Goal: Task Accomplishment & Management: Manage account settings

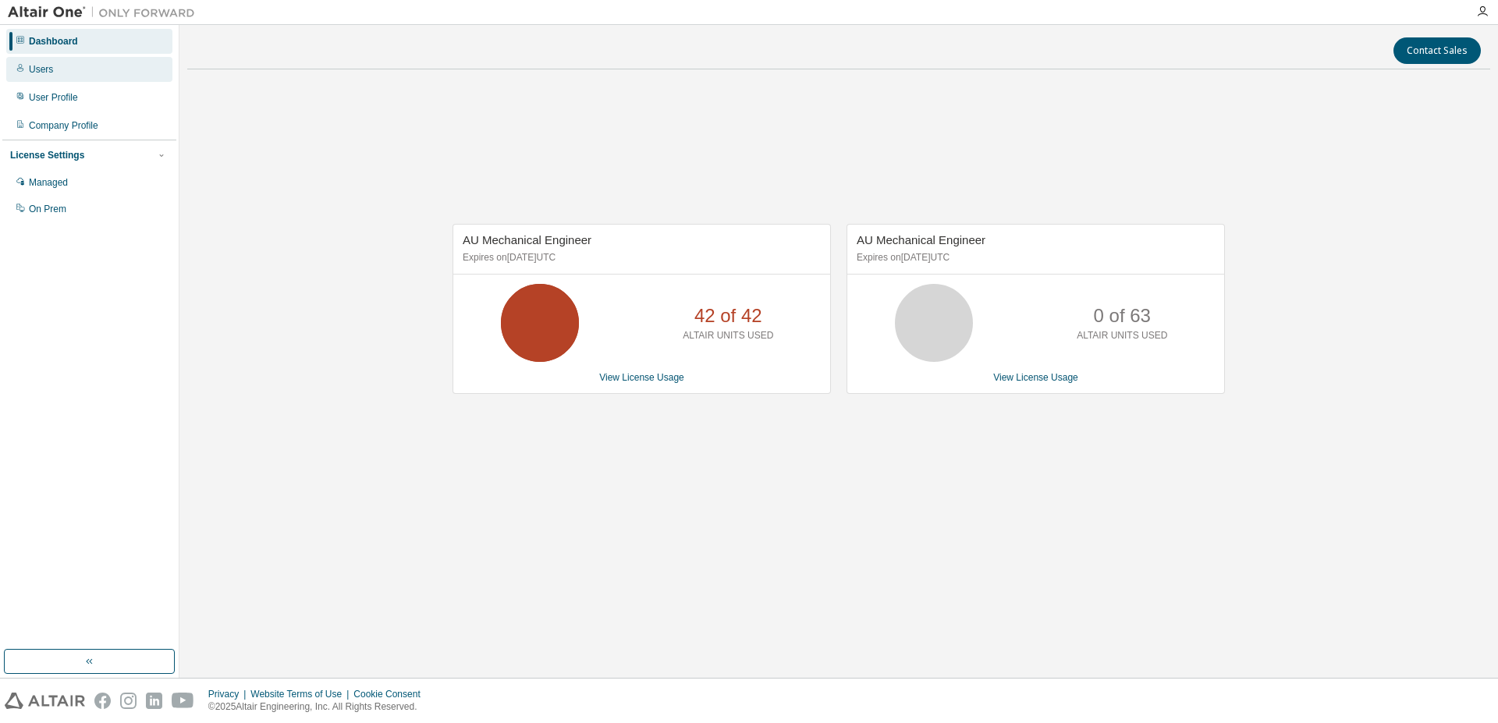
click at [26, 69] on div "Users" at bounding box center [89, 69] width 166 height 25
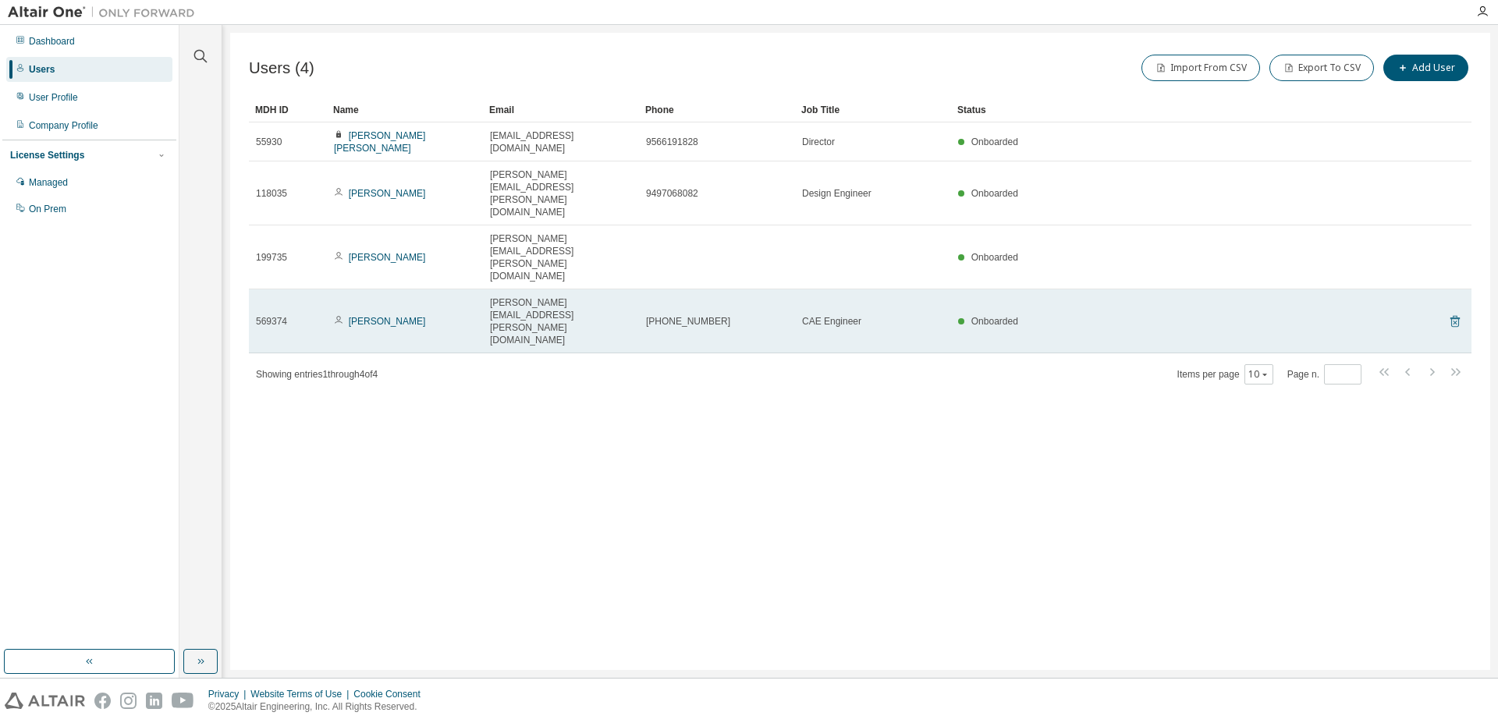
click at [1454, 312] on icon at bounding box center [1455, 321] width 14 height 19
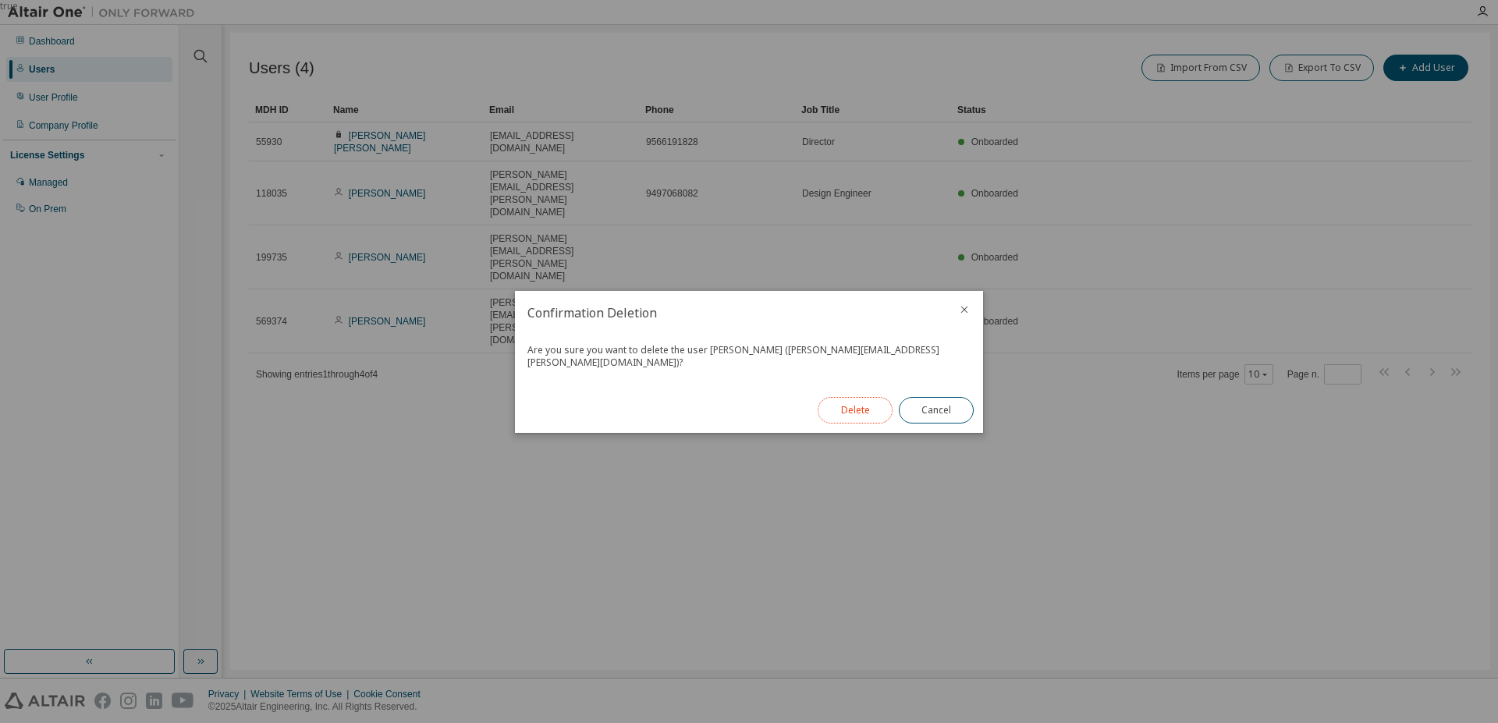
click at [859, 414] on button "Delete" at bounding box center [855, 410] width 75 height 27
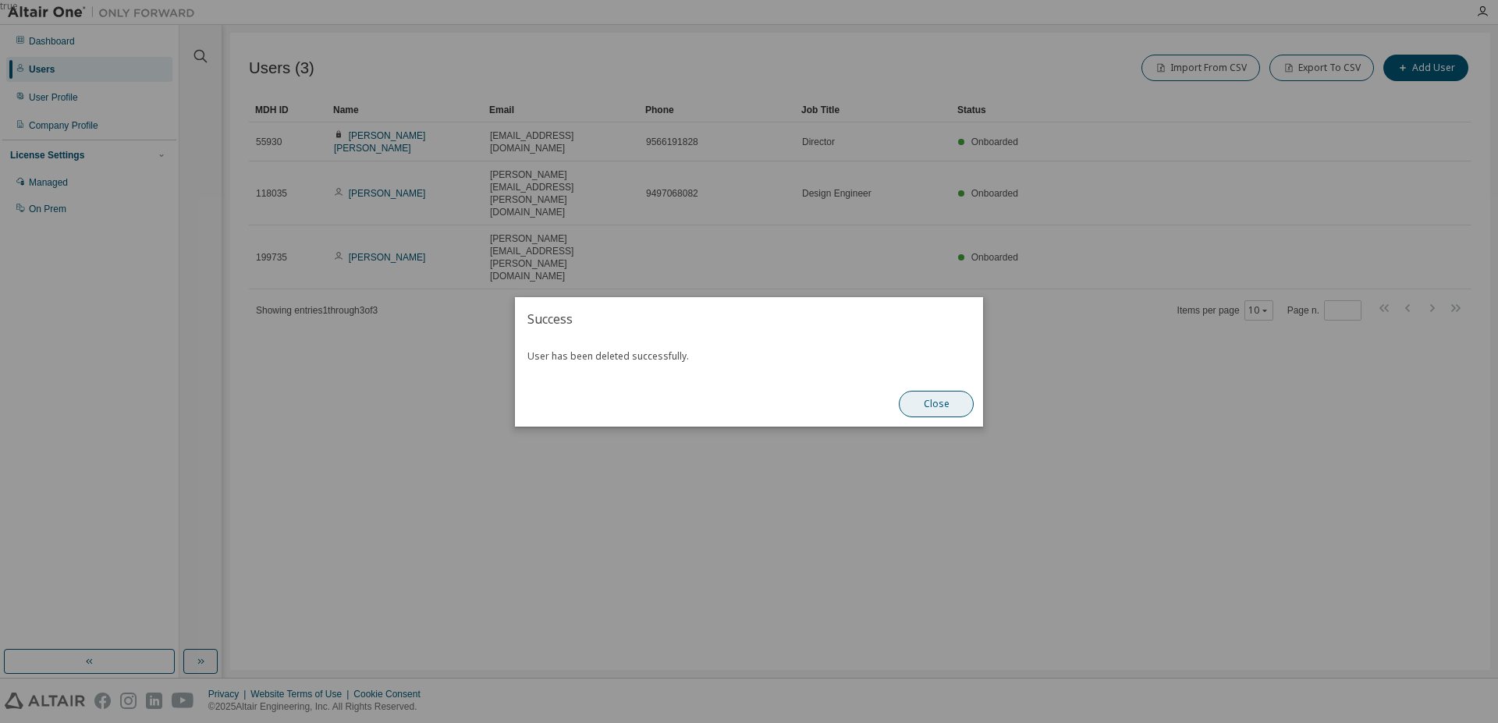
click at [947, 407] on button "Close" at bounding box center [936, 404] width 75 height 27
